Goal: Information Seeking & Learning: Learn about a topic

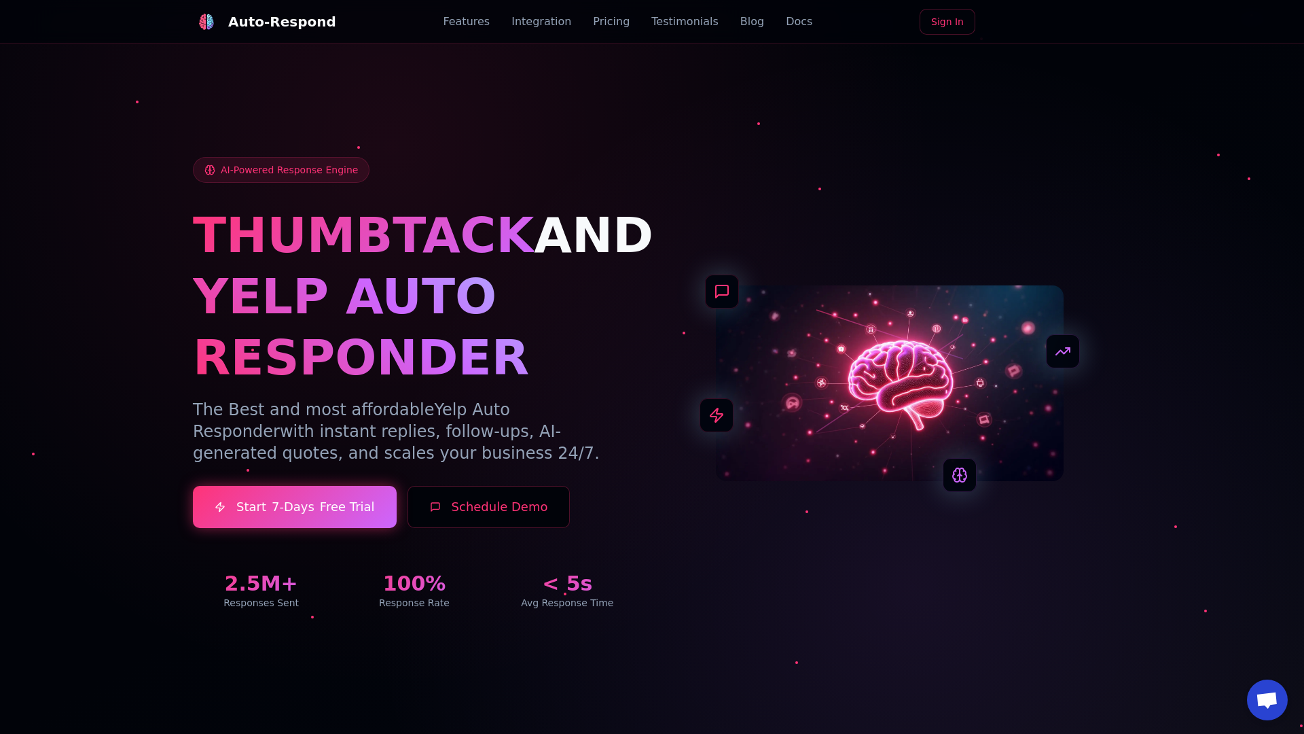
click at [740, 22] on link "Blog" at bounding box center [752, 22] width 24 height 16
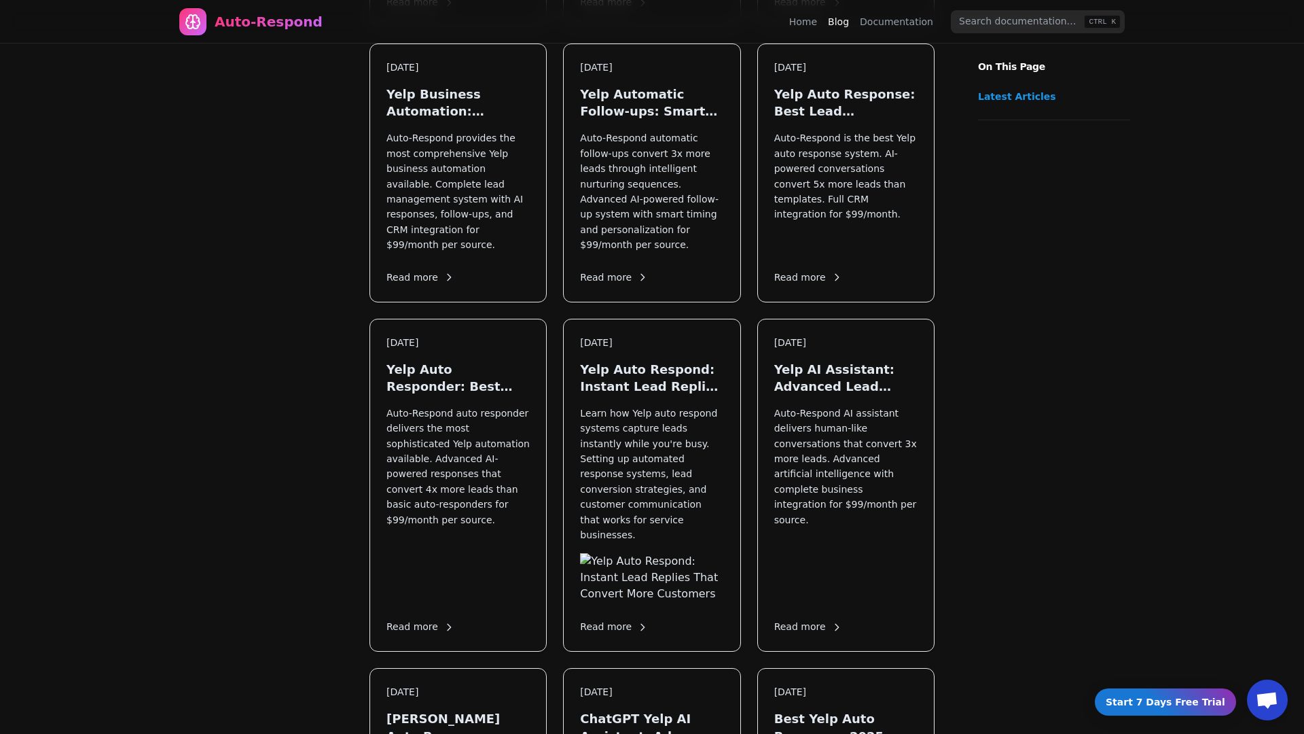
scroll to position [1640, 0]
